Goal: Task Accomplishment & Management: Manage account settings

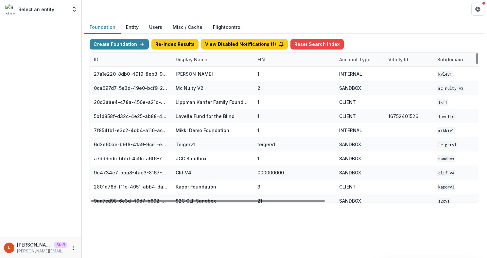
click at [191, 63] on div "Display Name" at bounding box center [192, 59] width 40 height 7
click at [197, 72] on input at bounding box center [212, 74] width 79 height 10
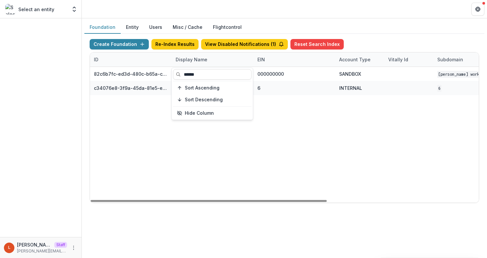
type input "******"
click at [300, 141] on div "82c6b7fc-ed3d-480c-b65a-c0e7c58a9fc1 Robert W Plaster Foundation Workflow Sandb…" at bounding box center [409, 134] width 638 height 135
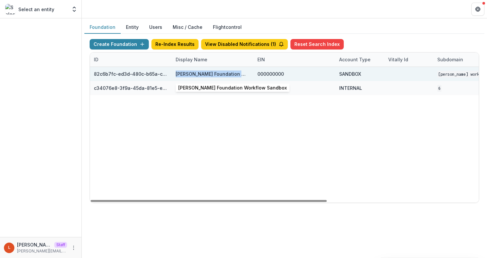
drag, startPoint x: 175, startPoint y: 74, endPoint x: 237, endPoint y: 75, distance: 61.9
click at [238, 75] on div "[PERSON_NAME] Foundation Workflow Sandbox" at bounding box center [213, 73] width 74 height 7
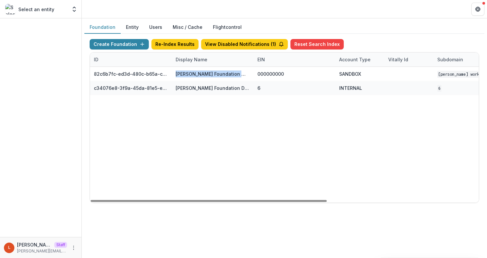
copy div "Robert W Plaster Foundation"
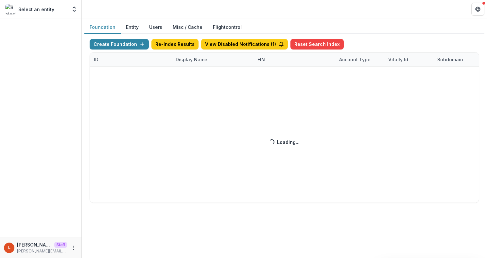
click at [130, 45] on div "Create Foundation Re-Index Results View Disabled Notifications ( 1 ) Reset Sear…" at bounding box center [285, 121] width 390 height 164
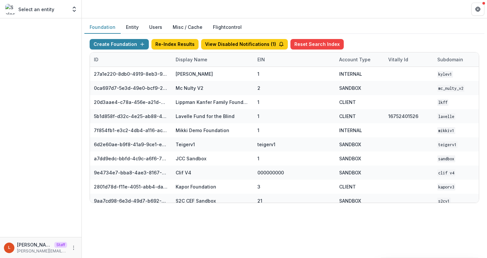
click at [130, 45] on button "Create Foundation" at bounding box center [119, 44] width 59 height 10
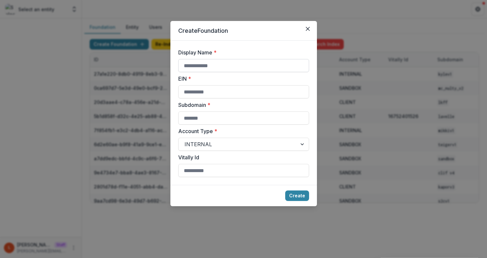
click at [204, 61] on input "Display Name *" at bounding box center [243, 65] width 131 height 13
paste input "**********"
type input "**********"
click at [190, 97] on input "EIN *" at bounding box center [243, 91] width 131 height 13
type input "**********"
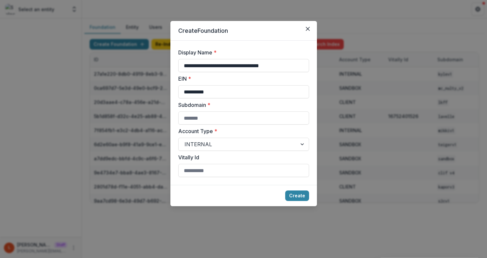
drag, startPoint x: 300, startPoint y: 69, endPoint x: 136, endPoint y: 59, distance: 164.3
click at [136, 59] on div "**********" at bounding box center [243, 129] width 487 height 258
click at [191, 117] on input "Subdomain *" at bounding box center [243, 117] width 131 height 13
paste input "**********"
type input "**********"
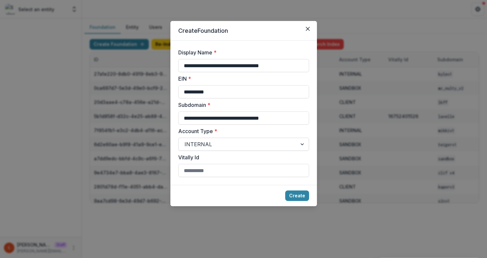
click at [197, 143] on div at bounding box center [238, 143] width 107 height 9
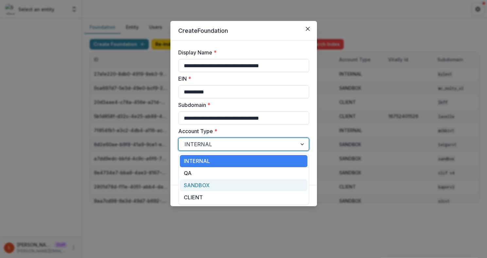
click at [205, 185] on div "SANDBOX" at bounding box center [244, 185] width 128 height 12
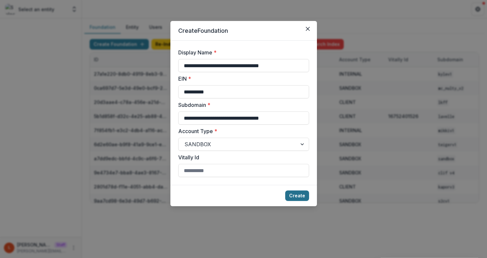
click at [302, 196] on button "Create" at bounding box center [297, 195] width 24 height 10
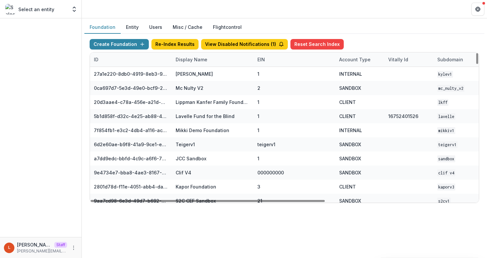
click at [192, 56] on div "Display Name" at bounding box center [192, 59] width 40 height 7
click at [188, 76] on input at bounding box center [212, 74] width 79 height 10
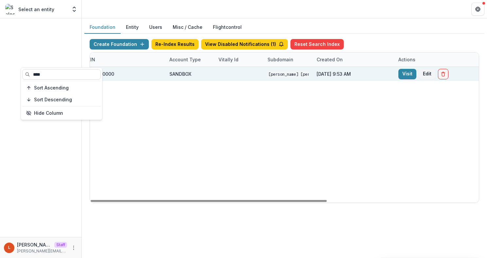
scroll to position [0, 249]
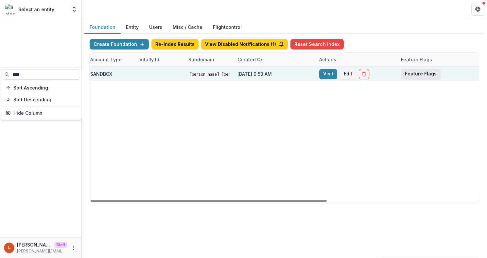
type input "****"
click at [425, 70] on button "Feature Flags" at bounding box center [421, 74] width 40 height 10
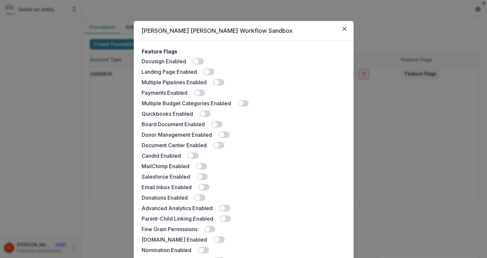
click at [223, 81] on span at bounding box center [218, 82] width 11 height 7
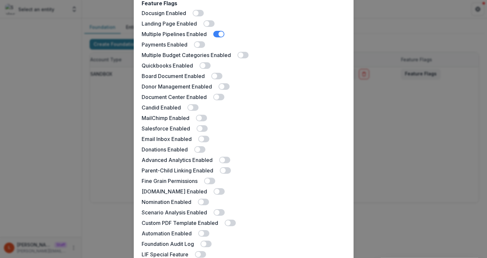
scroll to position [59, 0]
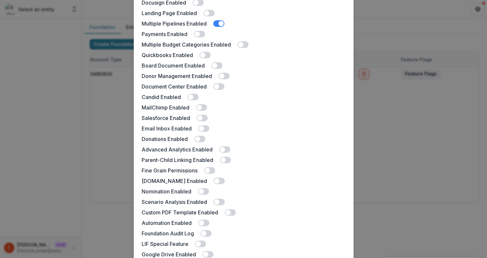
click at [214, 180] on span at bounding box center [219, 180] width 11 height 7
click at [195, 93] on div "Candid Enabled" at bounding box center [244, 97] width 204 height 8
click at [191, 96] on span at bounding box center [190, 96] width 5 height 5
click at [219, 67] on span at bounding box center [216, 65] width 11 height 7
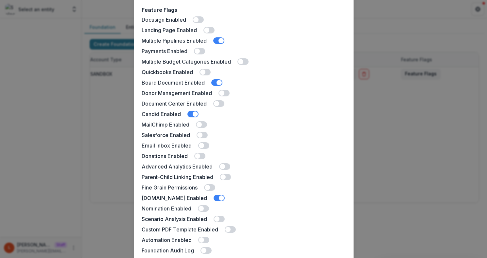
scroll to position [36, 0]
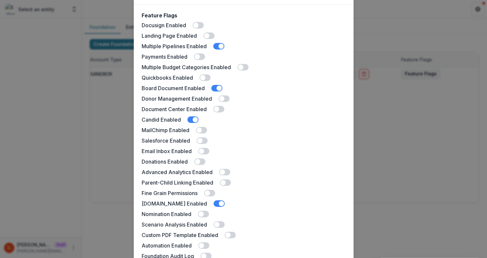
click at [222, 109] on span at bounding box center [218, 109] width 11 height 7
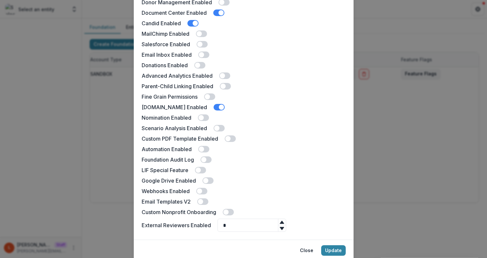
scroll to position [156, 0]
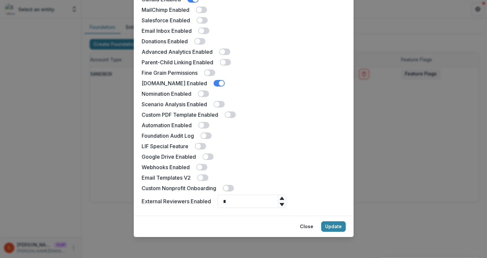
drag, startPoint x: 333, startPoint y: 225, endPoint x: 223, endPoint y: 178, distance: 119.6
click at [223, 178] on section "[PERSON_NAME] [PERSON_NAME] Workflow Sandbox Feature Flags Docusign Enabled Lan…" at bounding box center [244, 51] width 220 height 372
click at [200, 179] on span at bounding box center [200, 177] width 5 height 5
click at [331, 221] on button "Update" at bounding box center [333, 226] width 25 height 10
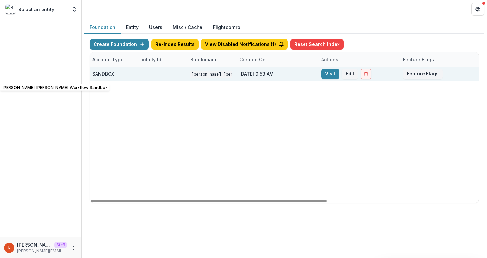
scroll to position [0, 249]
click at [423, 75] on button "Feature Flags" at bounding box center [421, 74] width 40 height 10
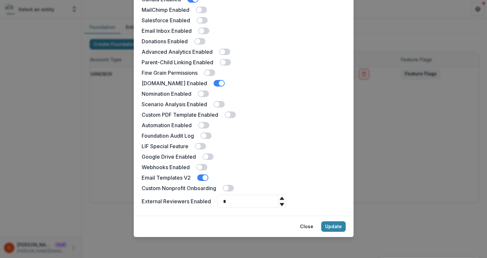
scroll to position [0, 0]
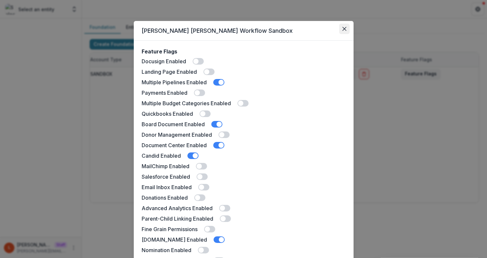
click at [344, 26] on button "Close" at bounding box center [344, 29] width 10 height 10
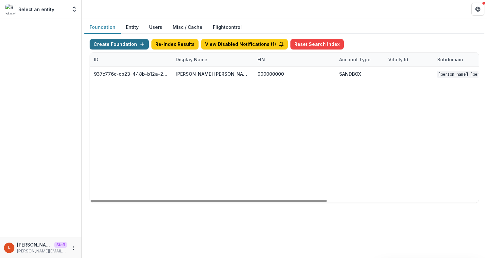
click at [125, 43] on button "Create Foundation" at bounding box center [119, 44] width 59 height 10
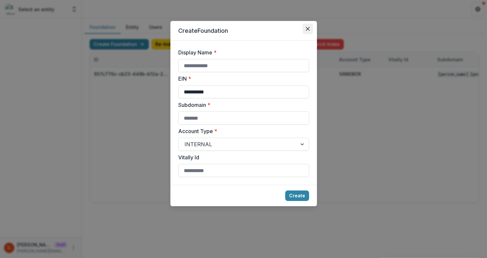
click at [303, 24] on button "Close" at bounding box center [308, 29] width 10 height 10
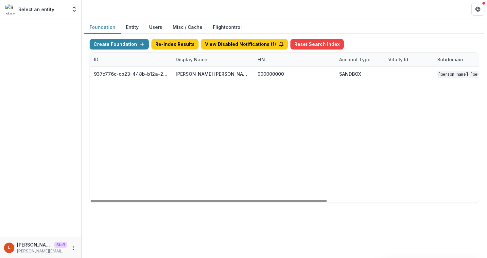
click at [196, 56] on div "Display Name" at bounding box center [192, 59] width 40 height 7
click at [189, 77] on input "****" at bounding box center [212, 74] width 79 height 10
type input "****"
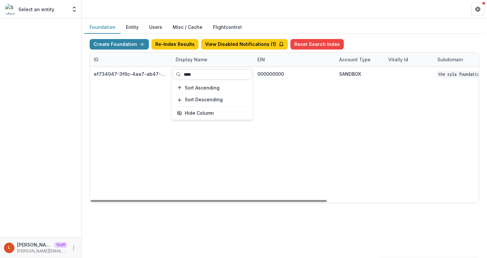
click at [308, 104] on div "ef734047-3f6c-4aa7-ab47-0fe093e0a055 The Syla Foundation Workflow Sandbox 00000…" at bounding box center [409, 134] width 638 height 135
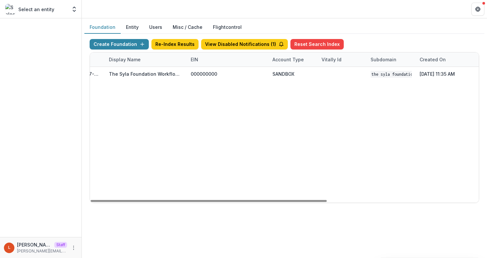
scroll to position [0, 163]
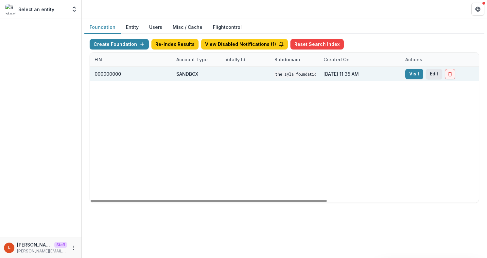
click at [438, 77] on button "Edit" at bounding box center [434, 74] width 16 height 10
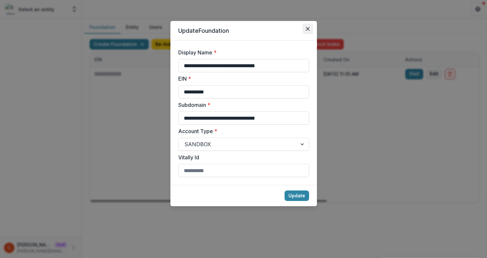
click at [307, 29] on icon "Close" at bounding box center [308, 29] width 4 height 4
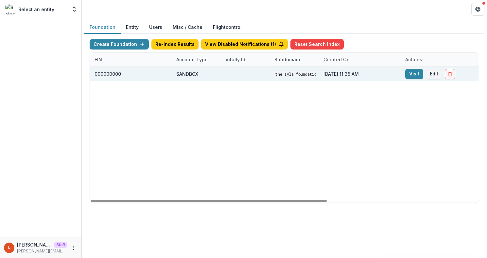
scroll to position [0, 249]
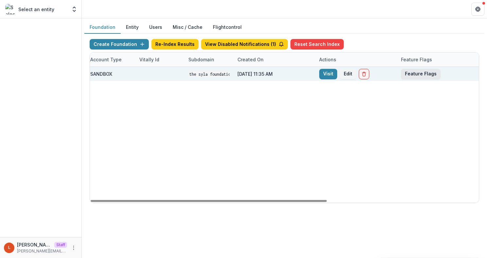
click at [408, 76] on button "Feature Flags" at bounding box center [421, 74] width 40 height 10
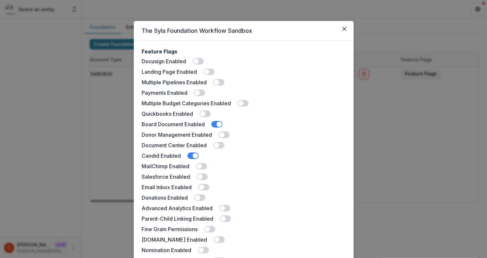
click at [204, 94] on label at bounding box center [199, 92] width 11 height 7
click at [204, 94] on span at bounding box center [199, 92] width 11 height 7
click at [225, 81] on div "Multiple Pipelines Enabled" at bounding box center [244, 82] width 204 height 8
click at [221, 80] on span at bounding box center [218, 82] width 11 height 7
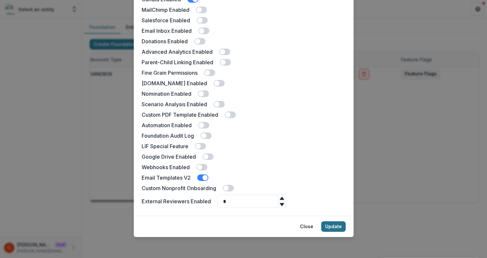
click at [331, 225] on button "Update" at bounding box center [333, 226] width 25 height 10
